Goal: Information Seeking & Learning: Compare options

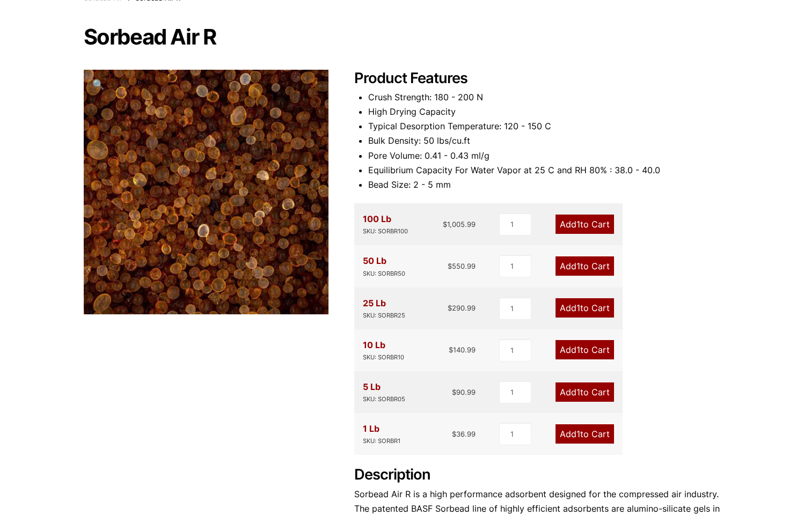
scroll to position [107, 0]
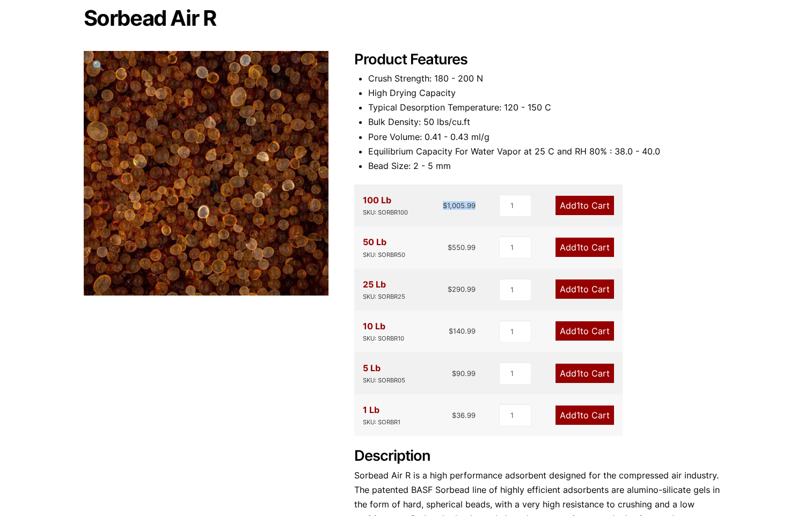
drag, startPoint x: 441, startPoint y: 205, endPoint x: 474, endPoint y: 205, distance: 33.3
click at [474, 205] on div "100 Lb SKU: SORBR100 $ 1,005.99" at bounding box center [419, 205] width 113 height 25
copy bdi "$ 1,005.99"
drag, startPoint x: 450, startPoint y: 248, endPoint x: 474, endPoint y: 245, distance: 24.3
click at [474, 245] on bdi "$ 550.99" at bounding box center [462, 247] width 28 height 9
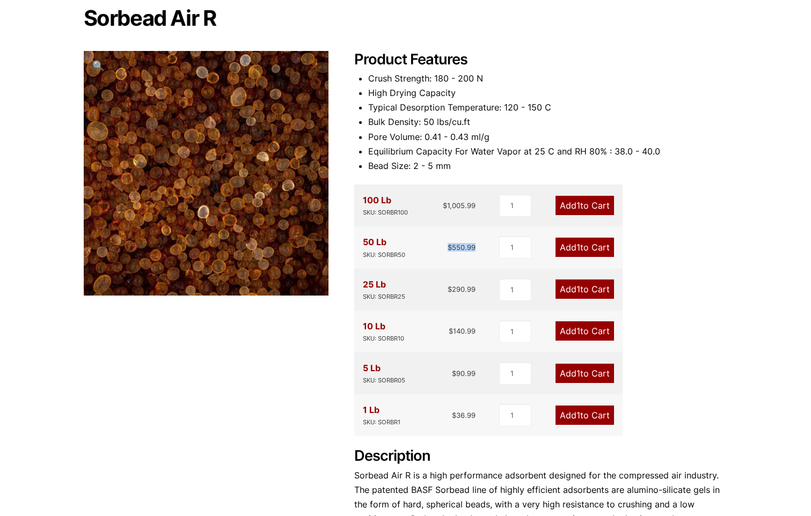
copy bdi "$ 550.99"
drag, startPoint x: 449, startPoint y: 289, endPoint x: 477, endPoint y: 288, distance: 28.0
click at [477, 288] on div "25 Lb SKU: SORBR25 $ 290.99 1 Add 1 to Cart" at bounding box center [488, 290] width 268 height 42
drag, startPoint x: 477, startPoint y: 288, endPoint x: 470, endPoint y: 289, distance: 6.5
copy bdi "$ 290.99"
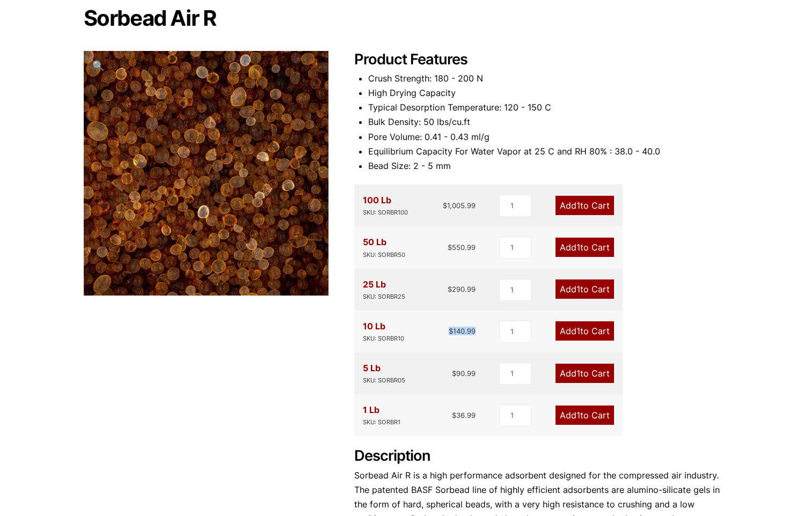
drag, startPoint x: 447, startPoint y: 333, endPoint x: 477, endPoint y: 330, distance: 30.7
click at [477, 330] on div "10 Lb SKU: SORBR10 $ 140.99 1 Add 1 to Cart" at bounding box center [488, 332] width 268 height 42
drag, startPoint x: 477, startPoint y: 330, endPoint x: 464, endPoint y: 333, distance: 13.2
copy bdi "$ 140.99"
drag, startPoint x: 450, startPoint y: 371, endPoint x: 476, endPoint y: 373, distance: 25.3
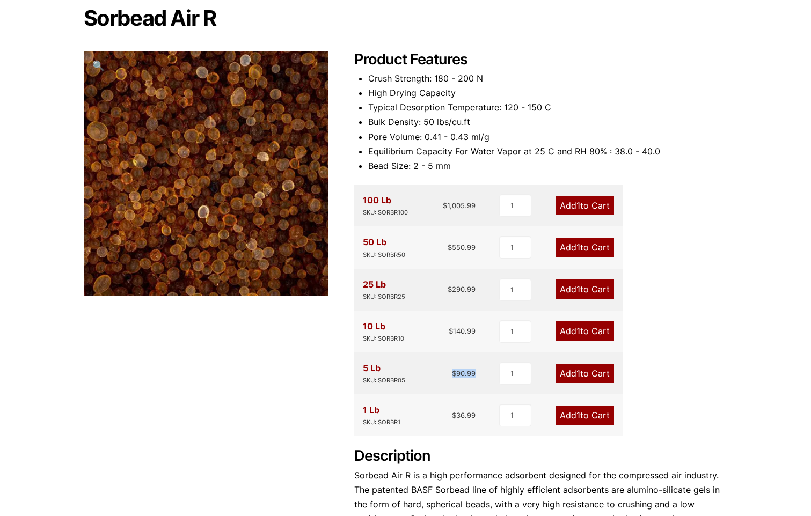
click at [476, 373] on div "5 Lb SKU: SORBR05 $ 90.99" at bounding box center [419, 373] width 113 height 25
copy bdi "$ 90.99"
drag, startPoint x: 452, startPoint y: 417, endPoint x: 477, endPoint y: 416, distance: 24.7
click at [477, 416] on div "1 Lb SKU: SORBR1 $ 36.99 1 Add 1 to Cart" at bounding box center [488, 416] width 268 height 42
drag, startPoint x: 477, startPoint y: 416, endPoint x: 467, endPoint y: 416, distance: 9.7
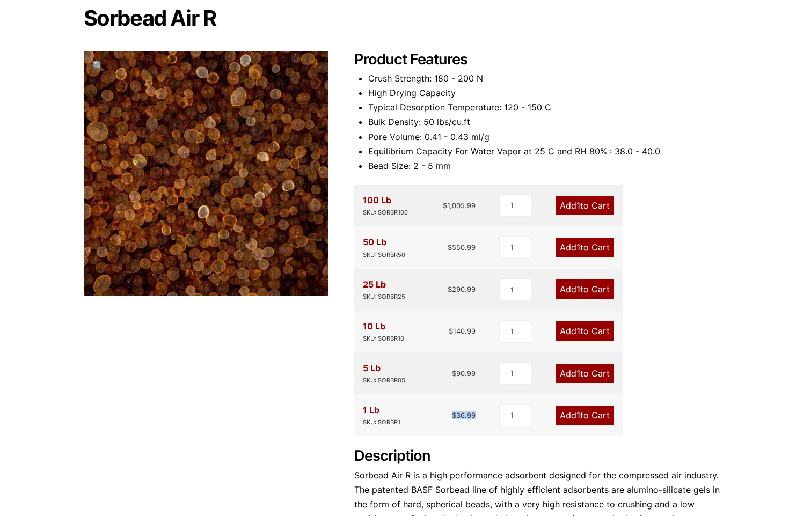
copy bdi "$ 36.99"
